Goal: Information Seeking & Learning: Learn about a topic

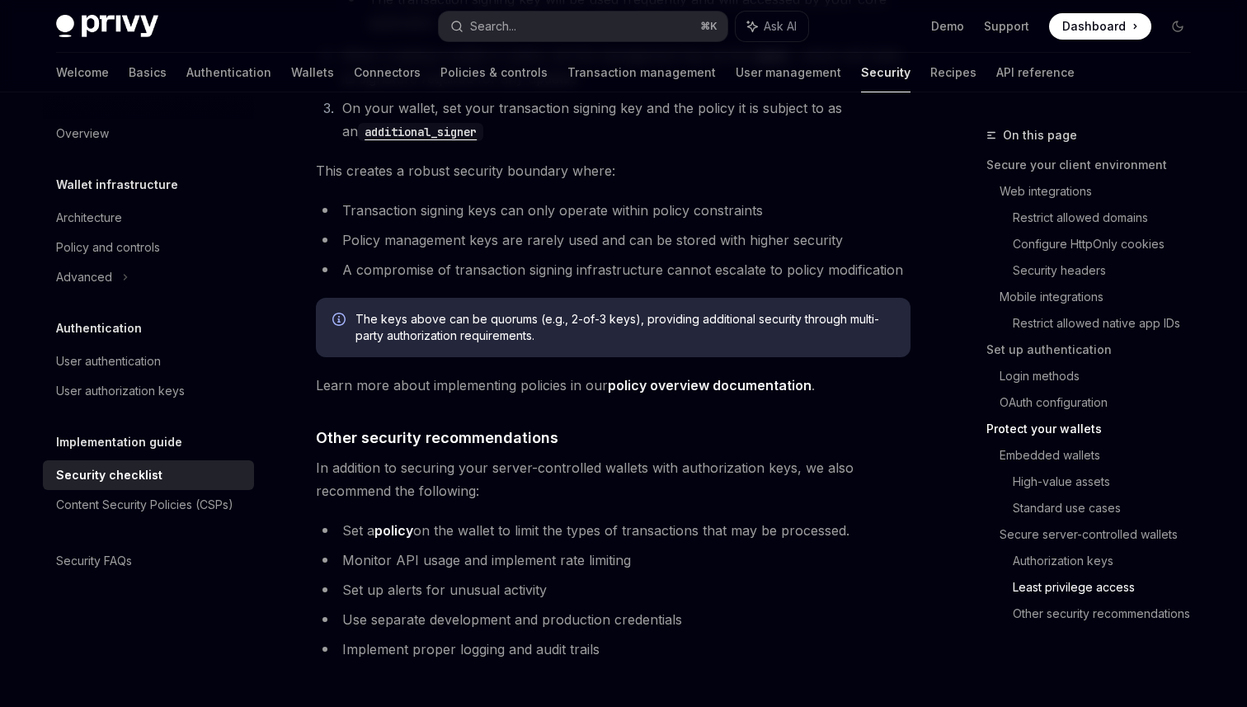
scroll to position [3628, 0]
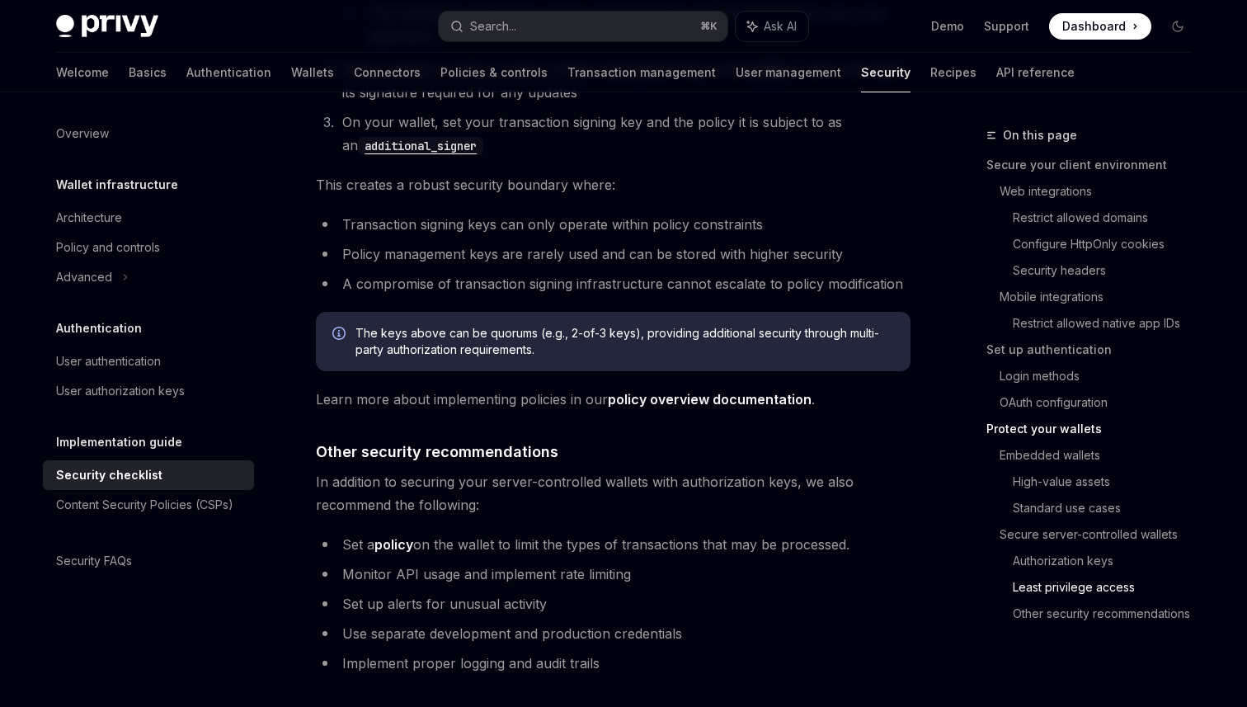
click at [574, 325] on span "The keys above can be quorums (e.g., 2-of-3 keys), providing additional securit…" at bounding box center [625, 341] width 539 height 33
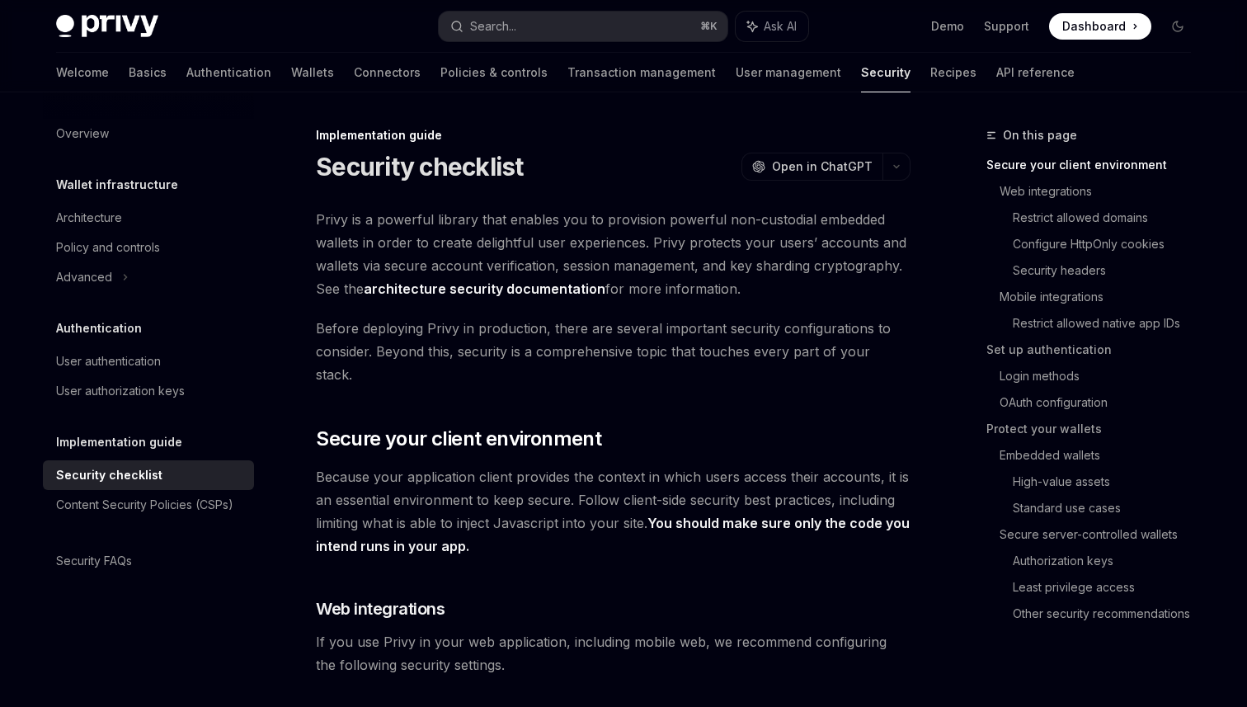
scroll to position [23, 0]
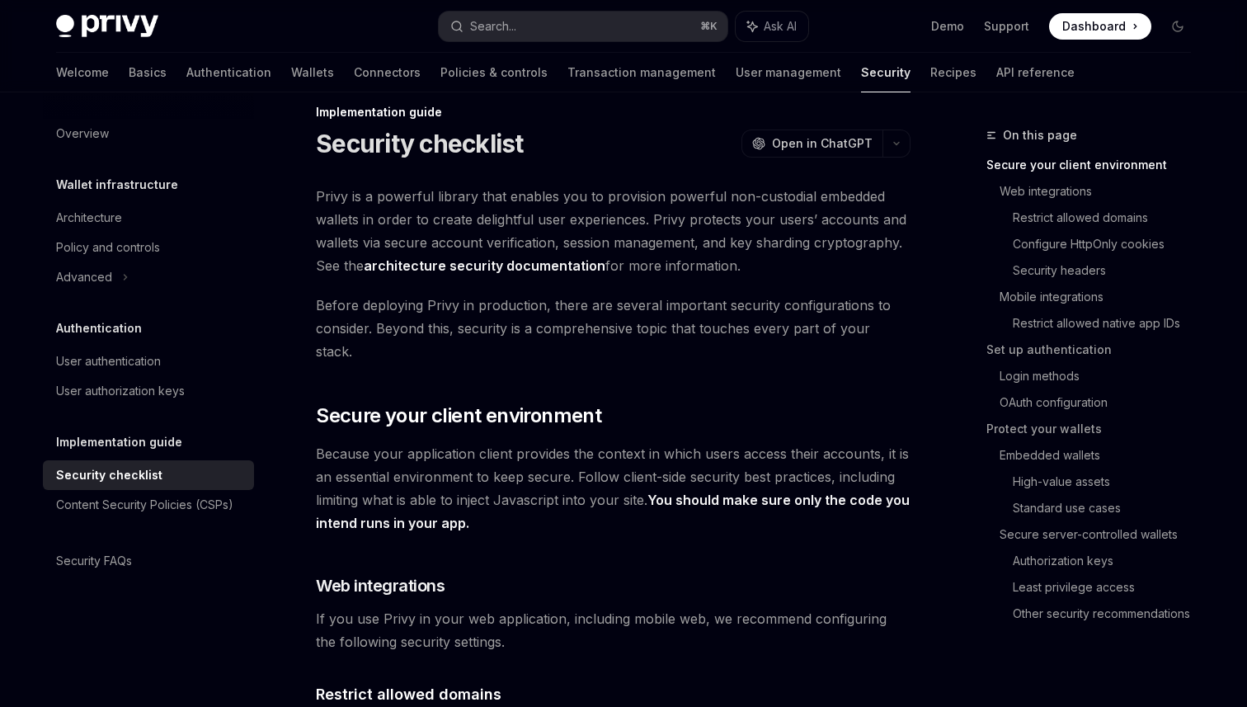
click at [499, 264] on link "architecture security documentation" at bounding box center [485, 265] width 242 height 17
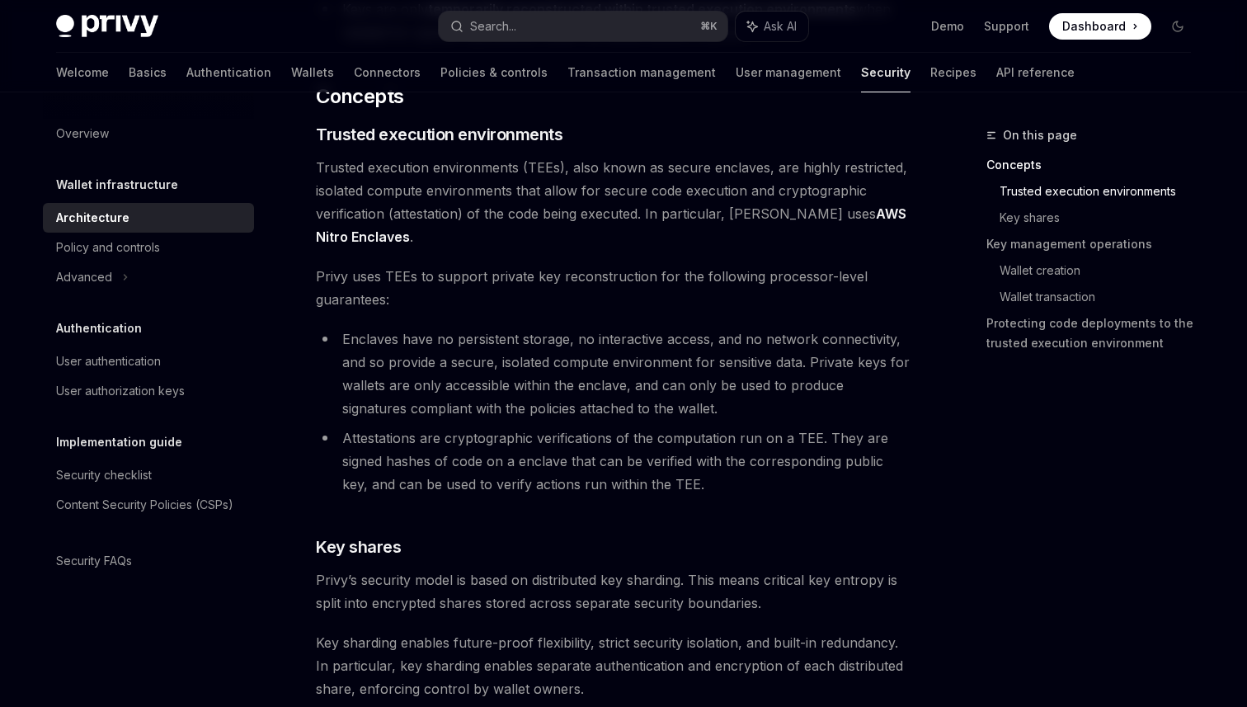
scroll to position [340, 0]
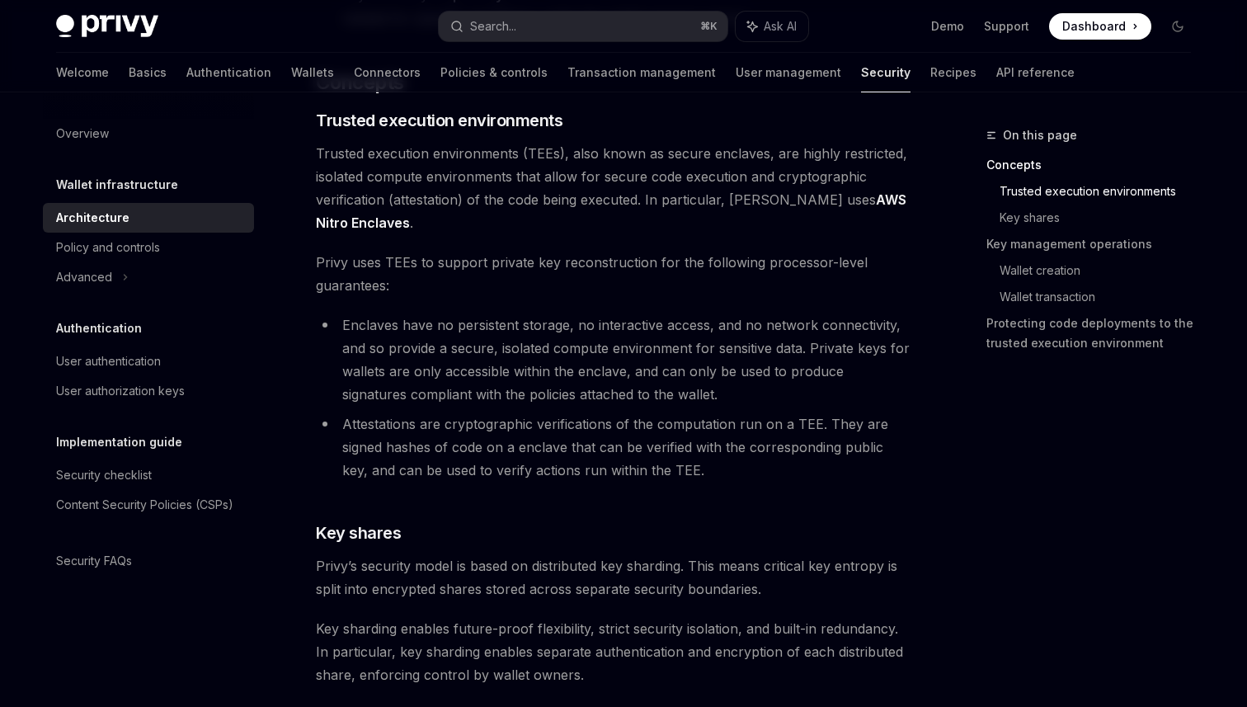
click at [576, 341] on li "Enclaves have no persistent storage, no interactive access, and no network conn…" at bounding box center [613, 359] width 595 height 92
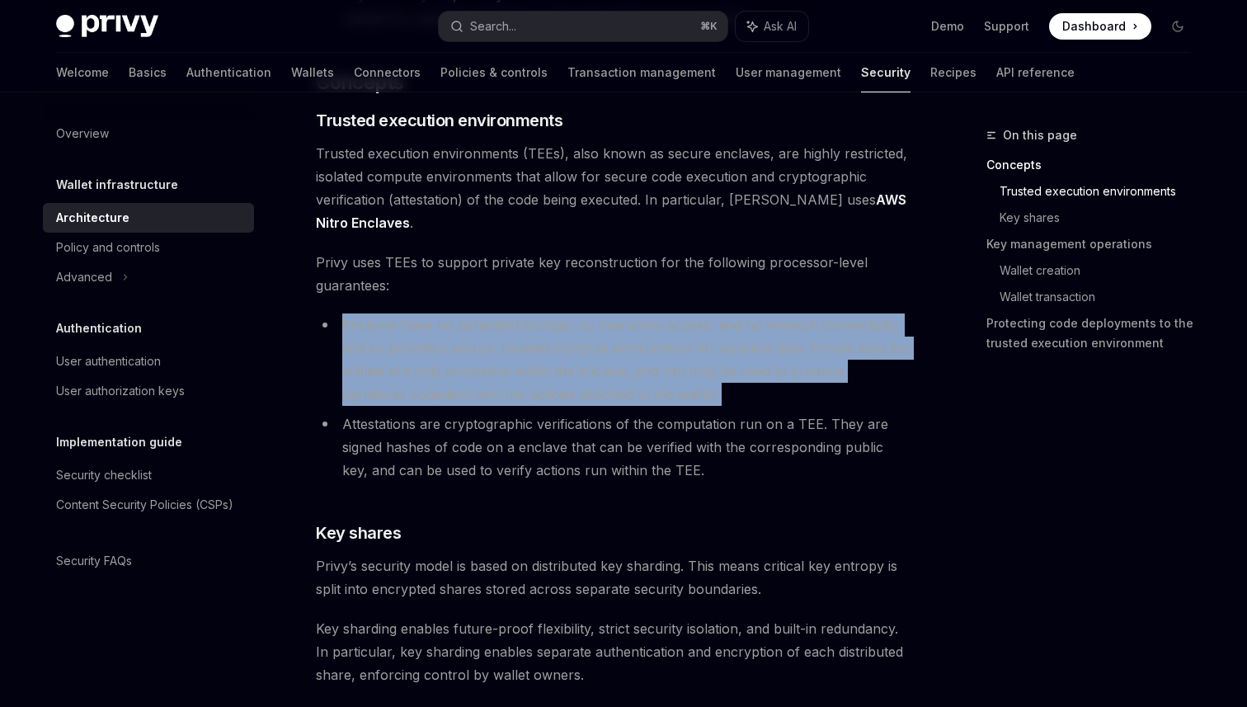
click at [576, 341] on li "Enclaves have no persistent storage, no interactive access, and no network conn…" at bounding box center [613, 359] width 595 height 92
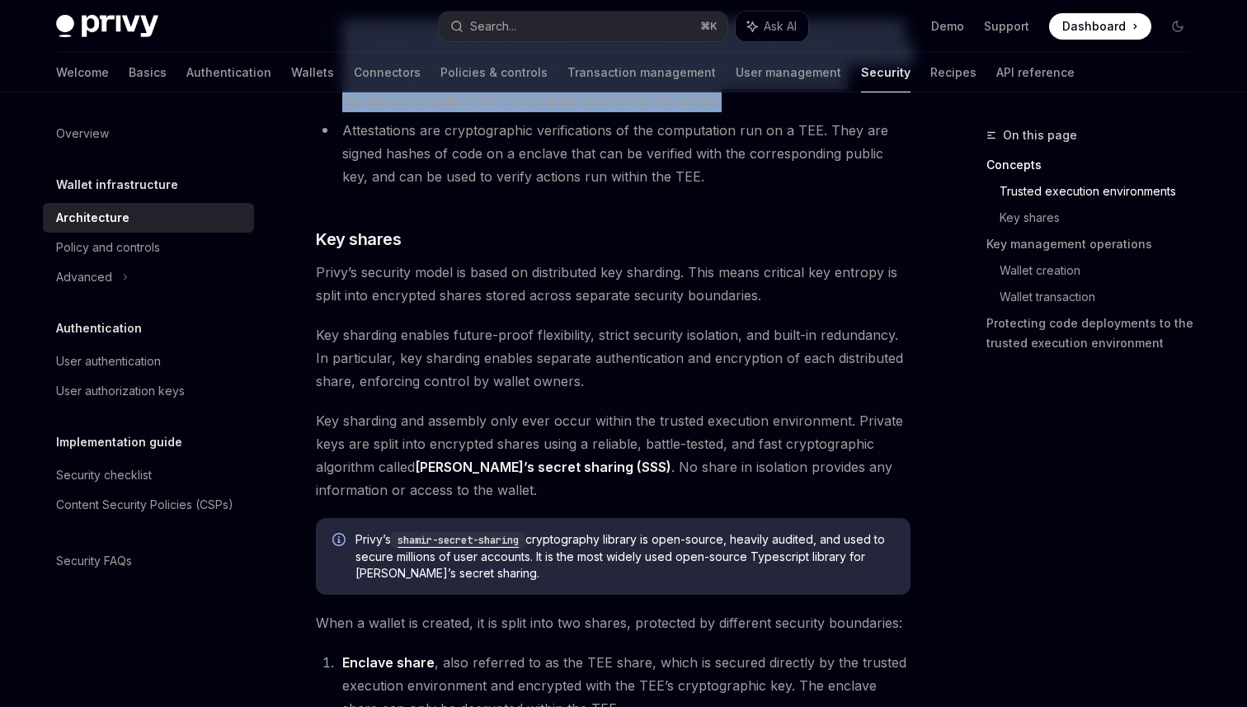
scroll to position [742, 0]
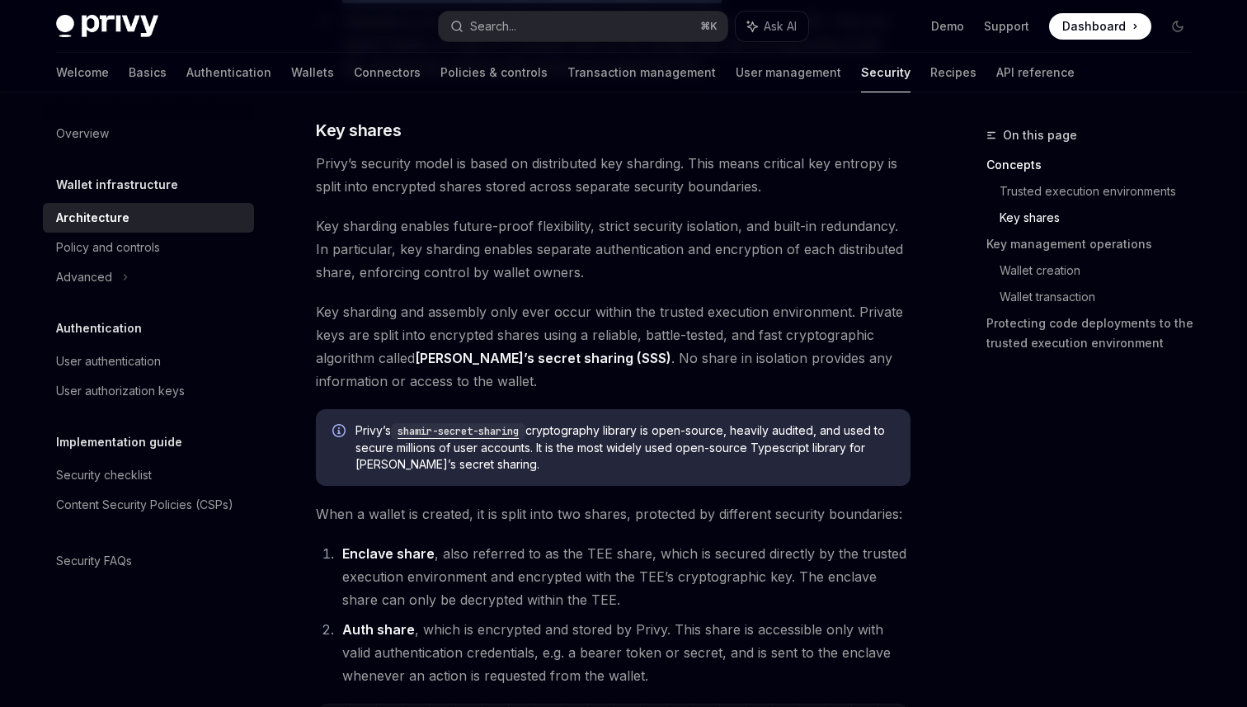
click at [460, 426] on code "shamir-secret-sharing" at bounding box center [458, 431] width 134 height 16
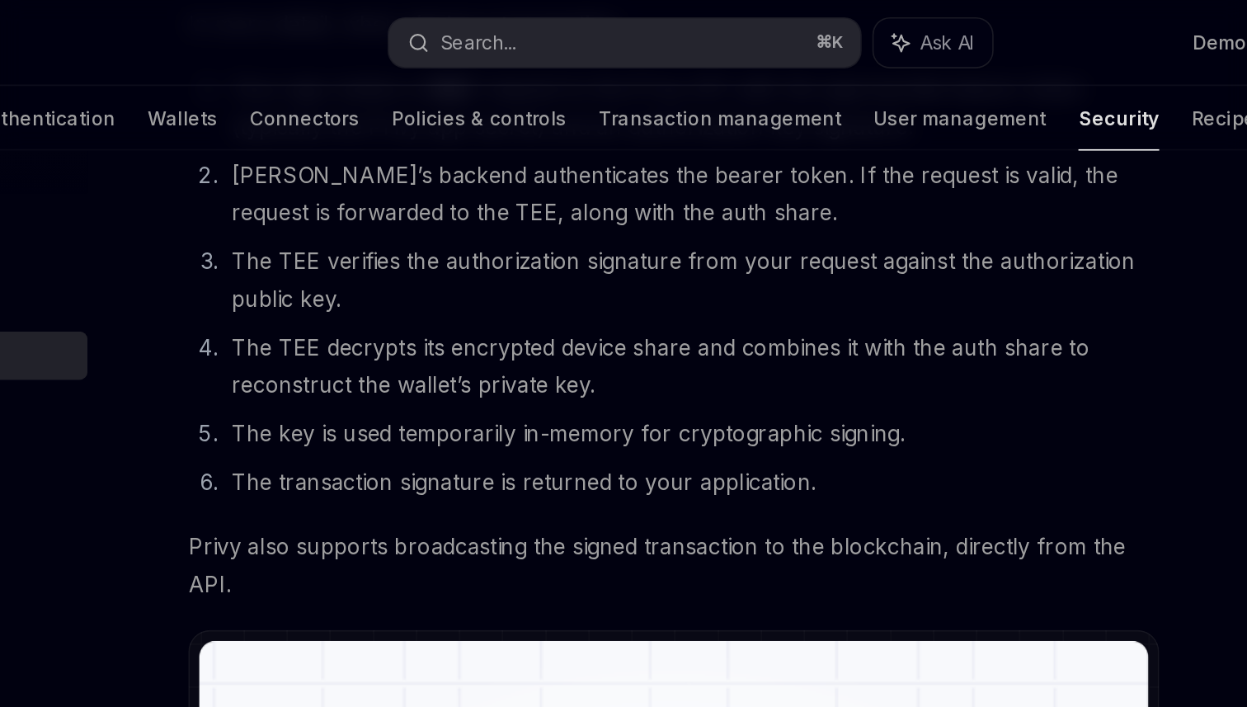
scroll to position [2662, 0]
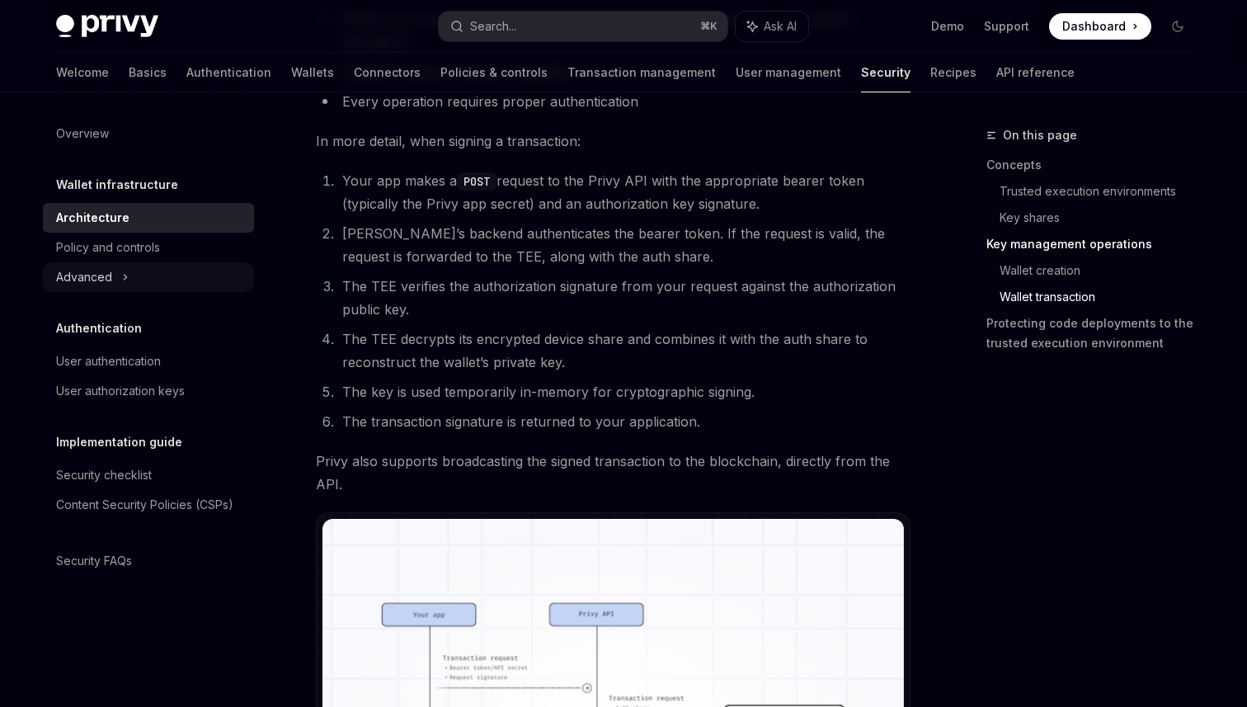
click at [125, 276] on icon at bounding box center [125, 277] width 7 height 20
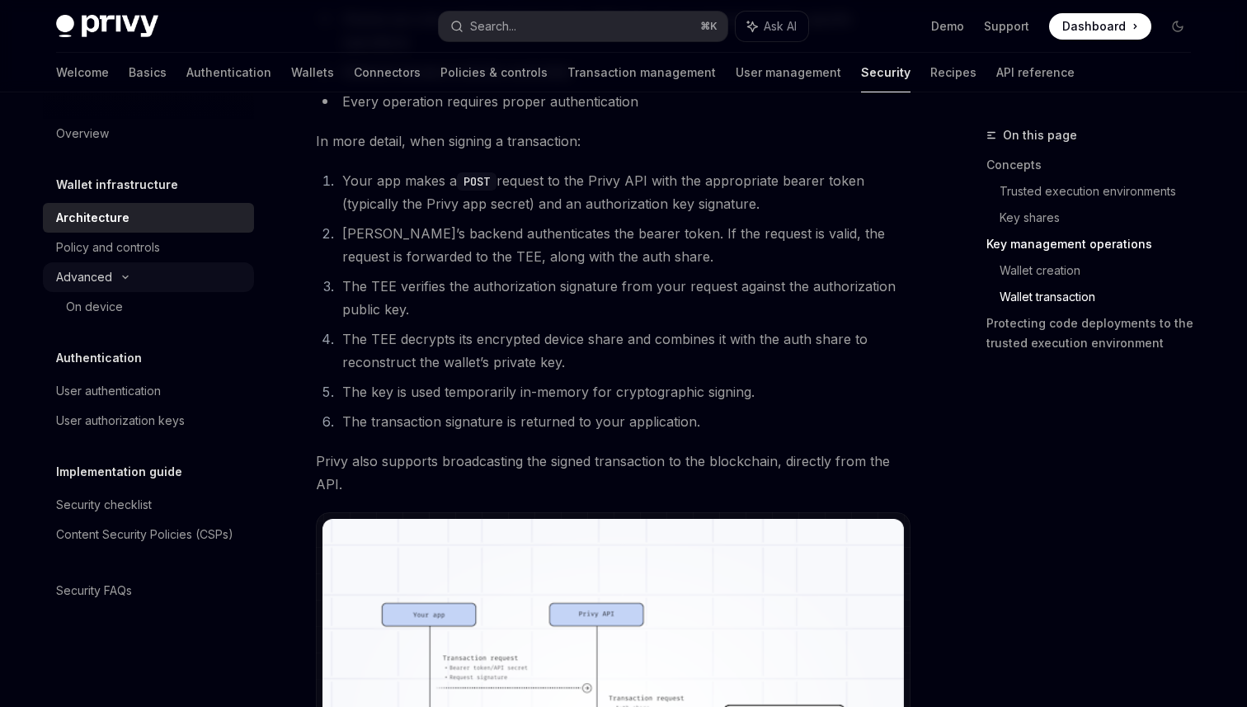
type textarea "*"
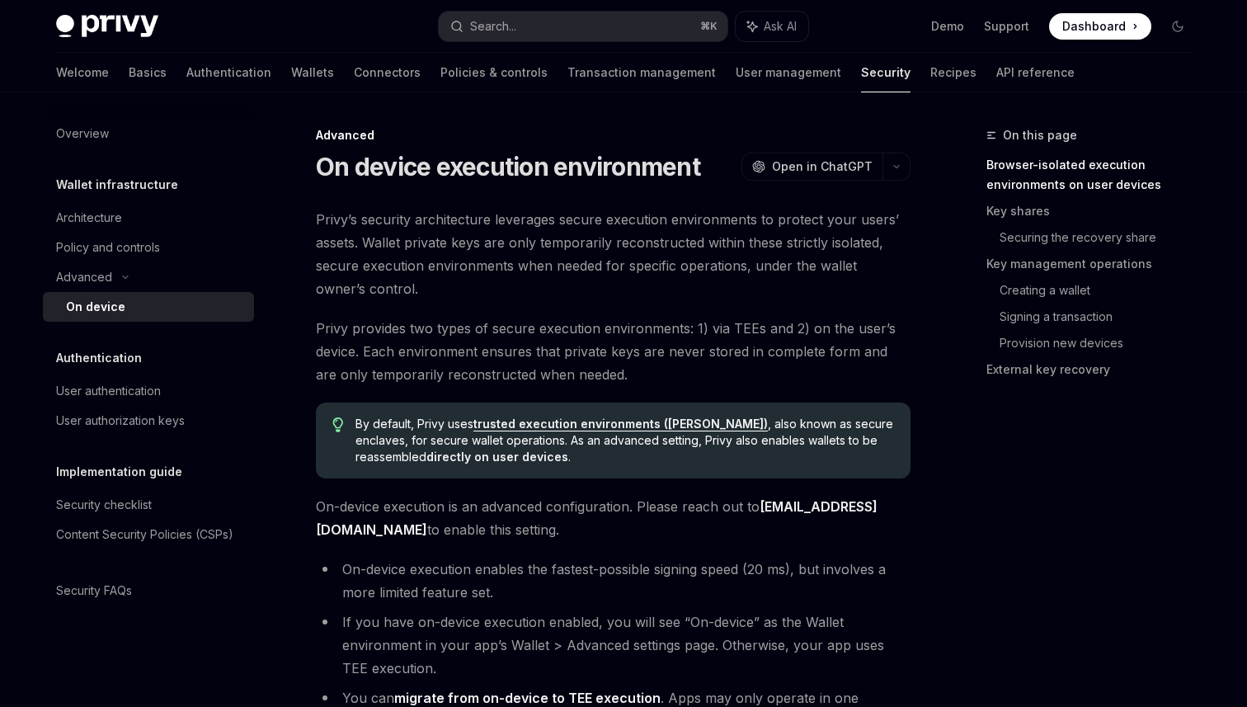
click at [1087, 22] on span "Dashboard" at bounding box center [1095, 26] width 64 height 16
click at [812, 166] on span "Open in ChatGPT" at bounding box center [822, 166] width 101 height 16
click at [645, 156] on h1 "On device execution environment" at bounding box center [508, 167] width 384 height 30
click at [129, 85] on link "Basics" at bounding box center [148, 73] width 38 height 40
type textarea "*"
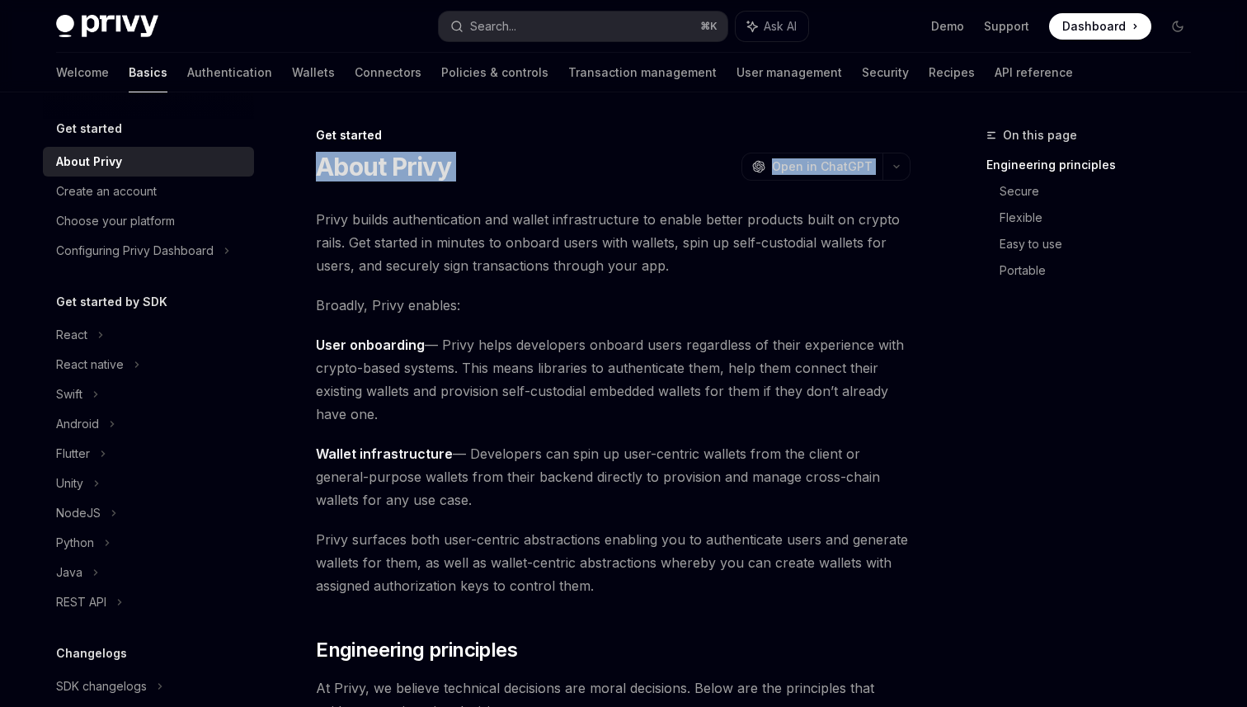
drag, startPoint x: 691, startPoint y: 135, endPoint x: 912, endPoint y: 192, distance: 227.5
click at [902, 267] on span "Privy builds authentication and wallet infrastructure to enable better products…" at bounding box center [613, 242] width 595 height 69
click at [898, 176] on button "button" at bounding box center [897, 167] width 28 height 28
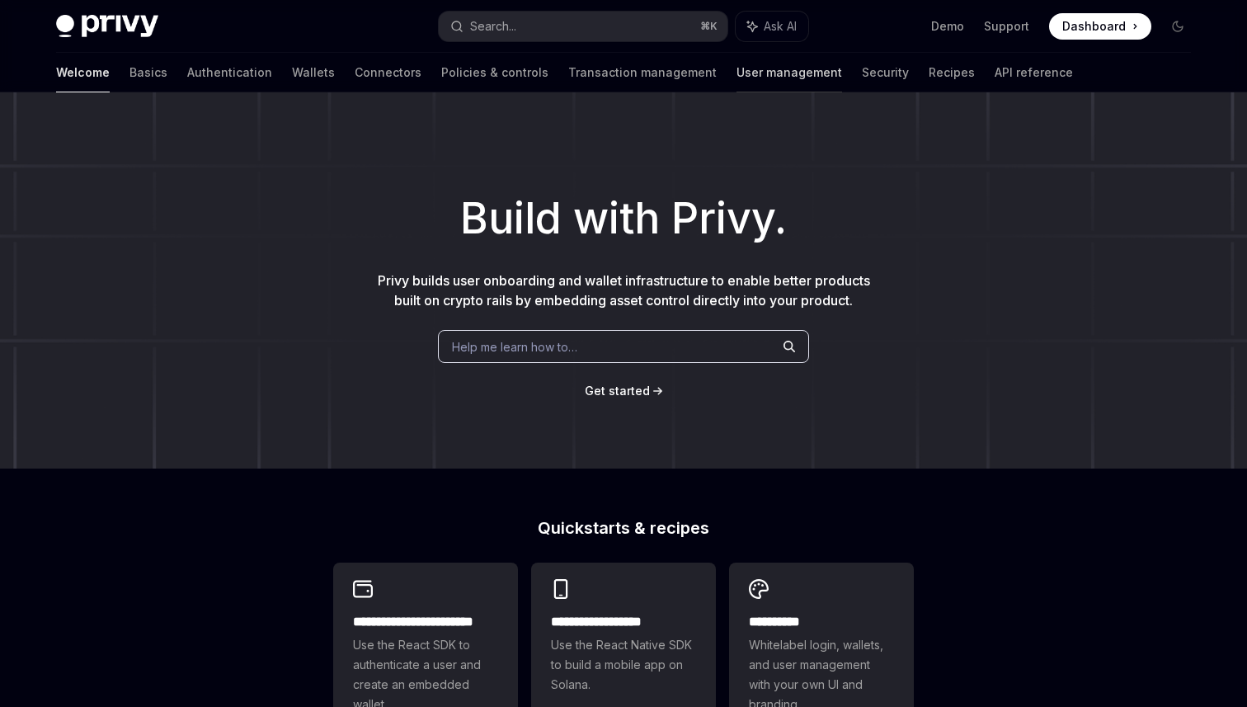
click at [737, 73] on link "User management" at bounding box center [790, 73] width 106 height 40
type textarea "*"
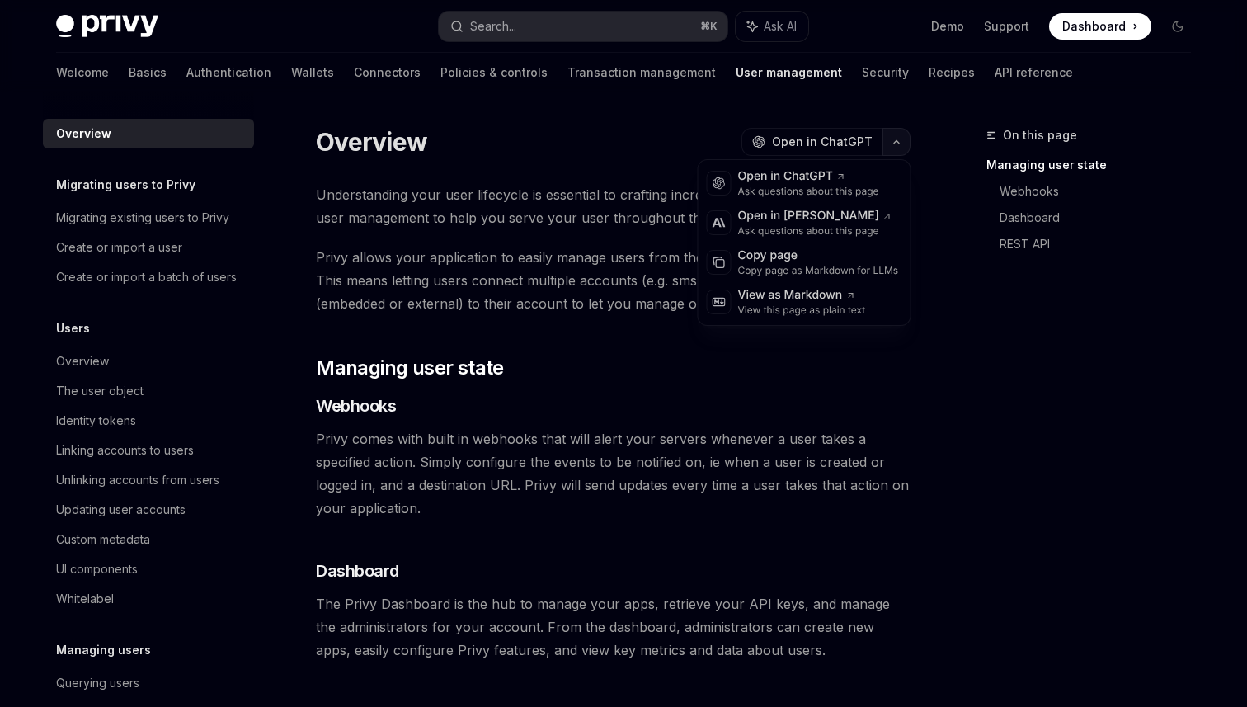
click at [894, 140] on icon "button" at bounding box center [897, 142] width 20 height 7
click at [895, 140] on icon "button" at bounding box center [897, 142] width 20 height 7
click at [896, 140] on icon "button" at bounding box center [897, 142] width 20 height 7
